Goal: Task Accomplishment & Management: Use online tool/utility

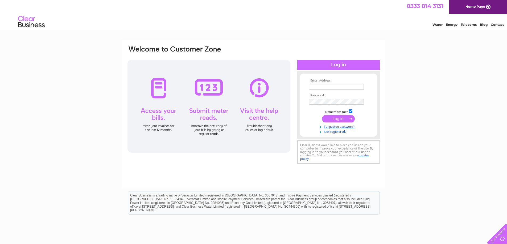
click at [318, 87] on input "text" at bounding box center [336, 87] width 55 height 6
type input "[EMAIL_ADDRESS][DOMAIN_NAME]"
click at [338, 120] on input "submit" at bounding box center [338, 119] width 33 height 7
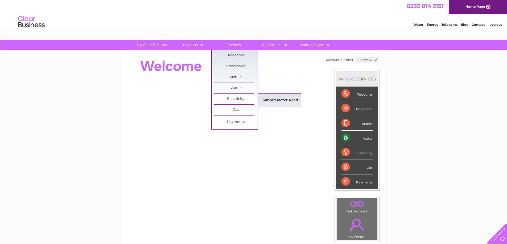
click at [268, 99] on link "Submit Meter Read" at bounding box center [280, 100] width 44 height 11
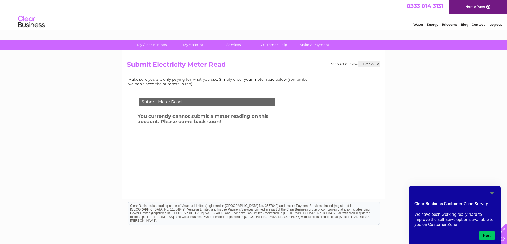
click at [495, 24] on link "Log out" at bounding box center [495, 25] width 13 height 4
